Goal: Use online tool/utility: Utilize a website feature to perform a specific function

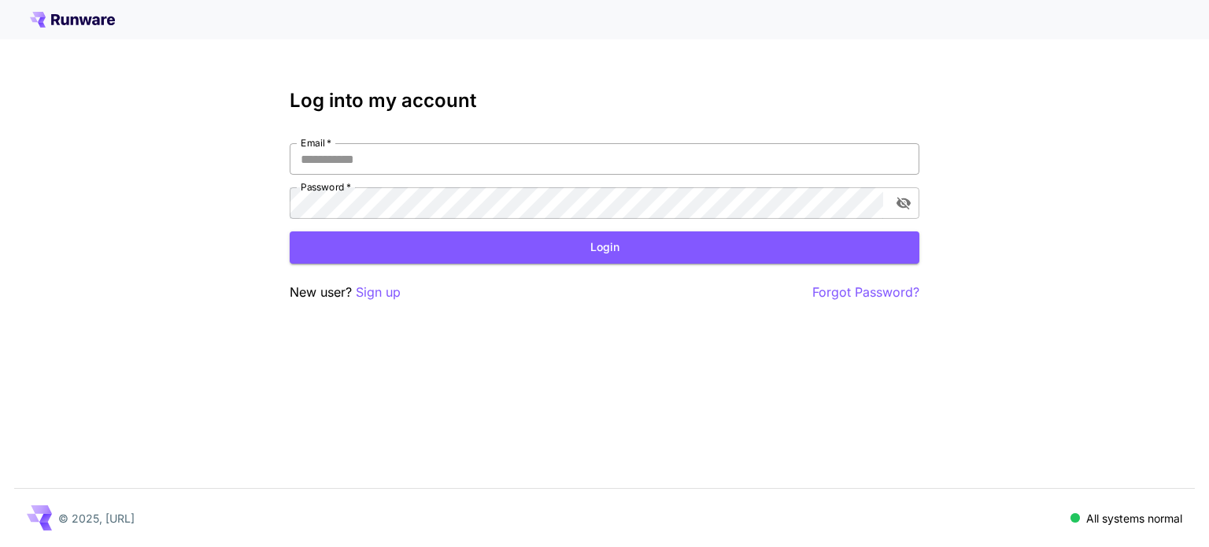
click at [427, 155] on input "Email   *" at bounding box center [605, 158] width 630 height 31
type input "**********"
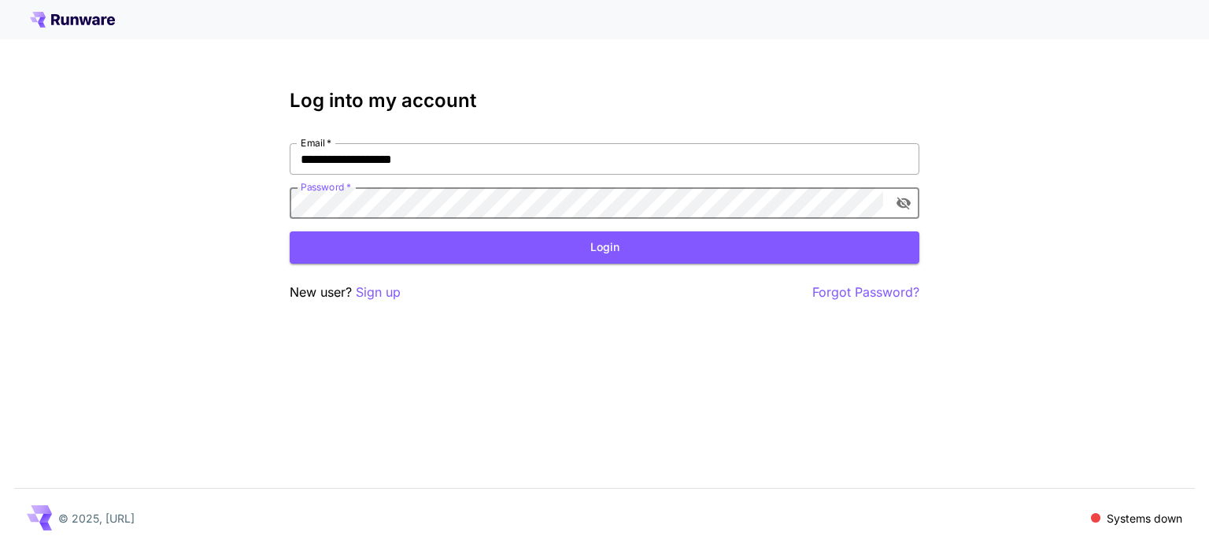
click button "Login" at bounding box center [605, 247] width 630 height 32
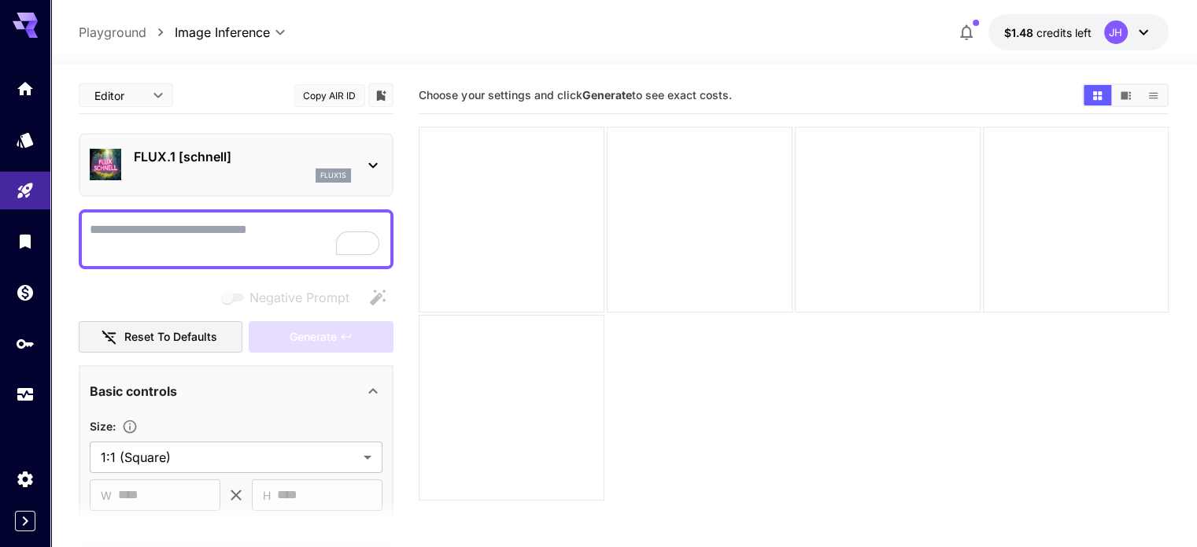
type textarea "**********"
